Goal: Find specific page/section: Find specific page/section

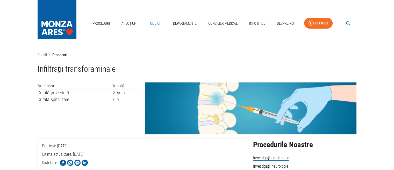
click at [155, 22] on link "Medici" at bounding box center [155, 23] width 17 height 11
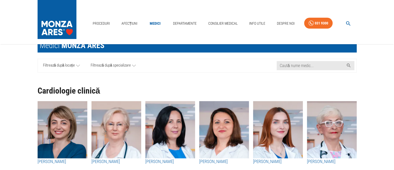
scroll to position [26, 0]
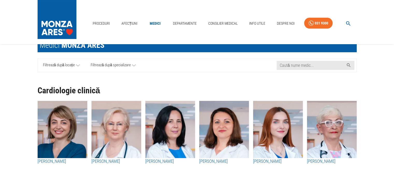
click at [77, 64] on icon at bounding box center [78, 65] width 4 height 6
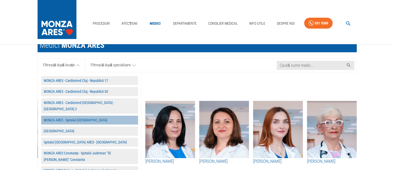
click at [83, 115] on button "MONZA ARES - Spitalul [GEOGRAPHIC_DATA]" at bounding box center [89, 119] width 97 height 9
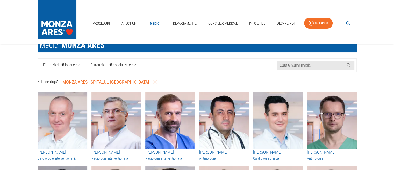
click at [132, 63] on link "Filtrează după specializare" at bounding box center [113, 65] width 56 height 13
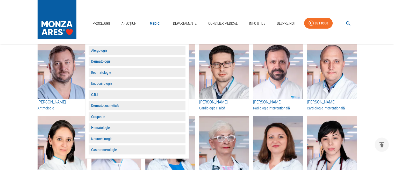
scroll to position [311, 0]
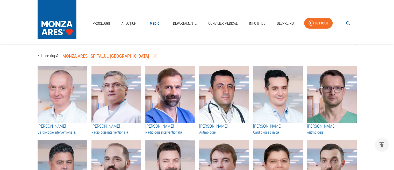
scroll to position [0, 0]
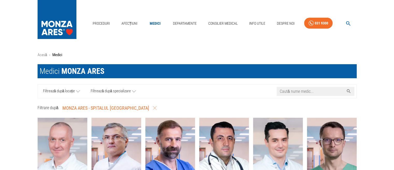
click at [309, 89] on input "Caută nume medic..." at bounding box center [310, 91] width 67 height 9
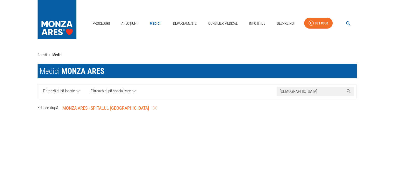
type input "[DEMOGRAPHIC_DATA]"
